Goal: Task Accomplishment & Management: Use online tool/utility

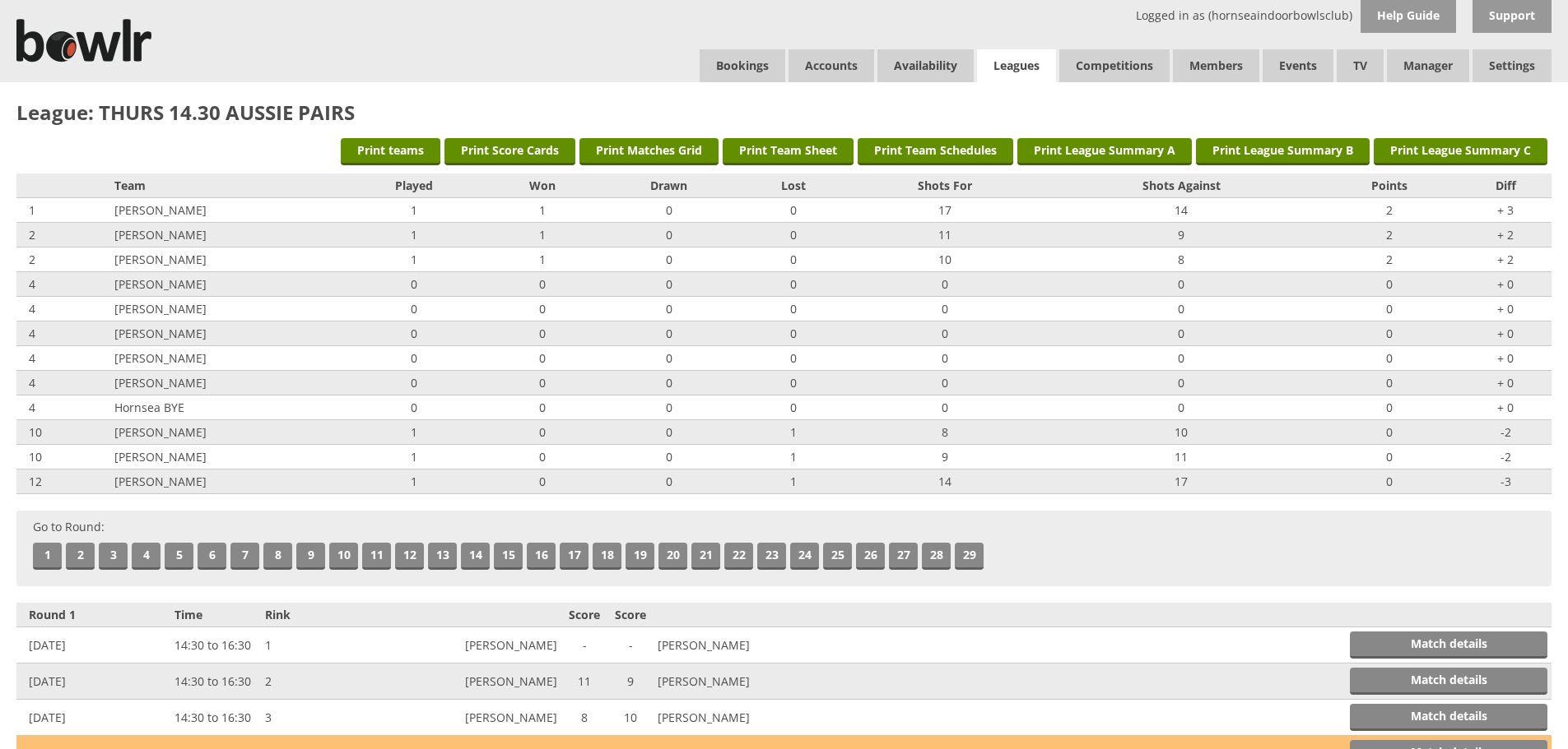
click at [1008, 59] on link "Leagues" at bounding box center [1016, 66] width 79 height 34
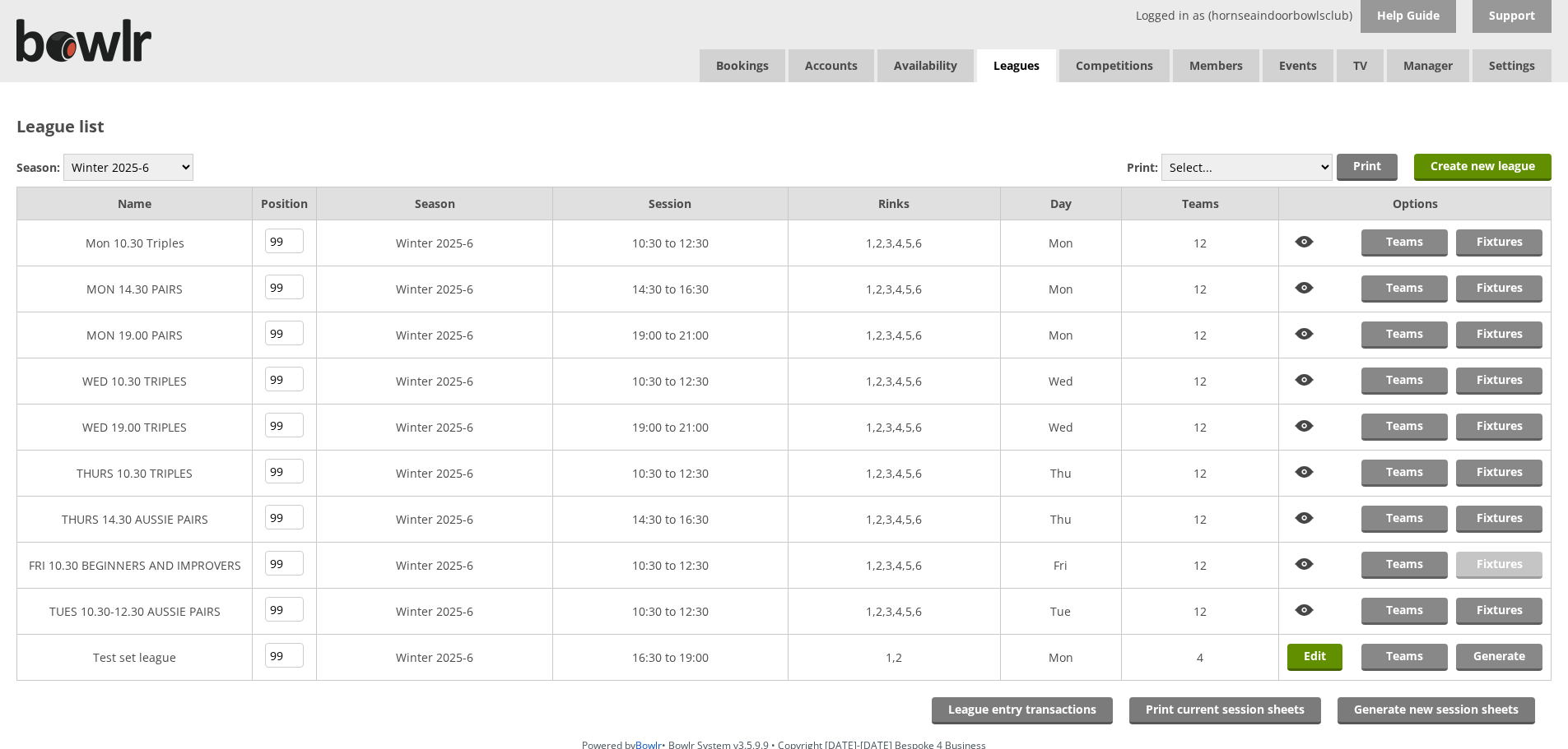
click at [1495, 562] on link "Fixtures" at bounding box center [1499, 565] width 87 height 27
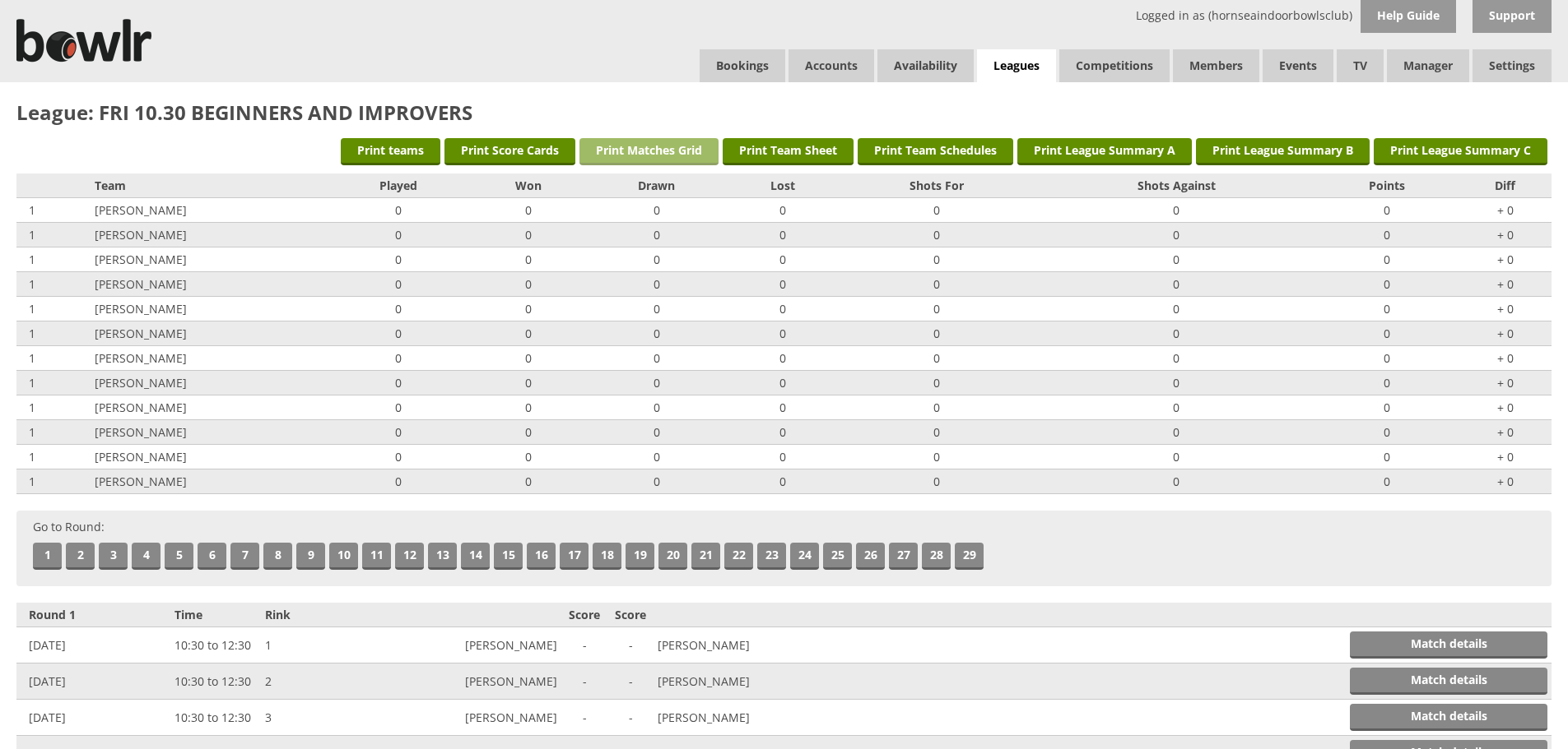
click at [646, 143] on link "Print Matches Grid" at bounding box center [649, 151] width 139 height 27
click at [918, 149] on link "Print Team Schedules" at bounding box center [935, 151] width 156 height 27
